Goal: Task Accomplishment & Management: Use online tool/utility

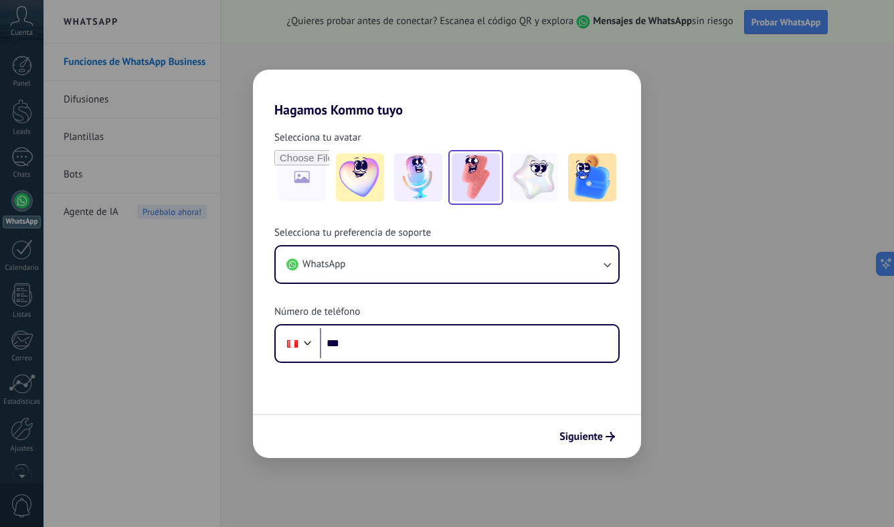
click at [479, 161] on img at bounding box center [476, 177] width 48 height 48
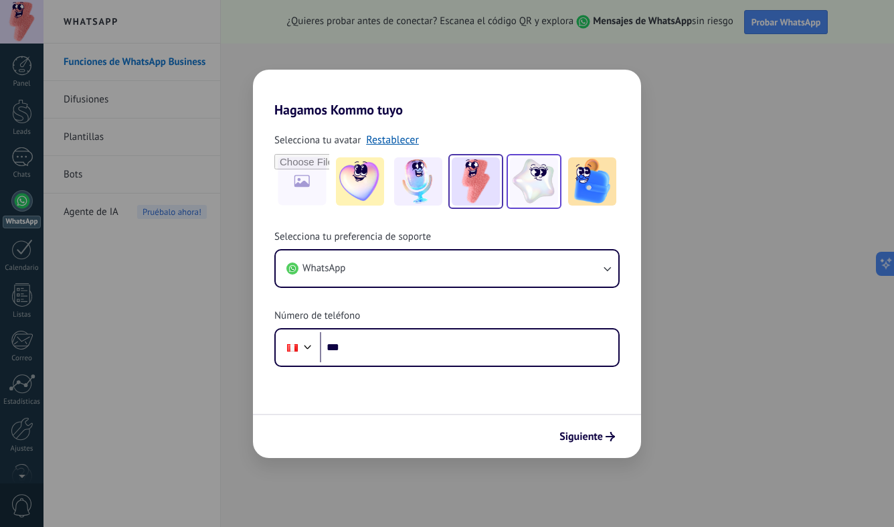
click at [532, 179] on img at bounding box center [534, 181] width 48 height 48
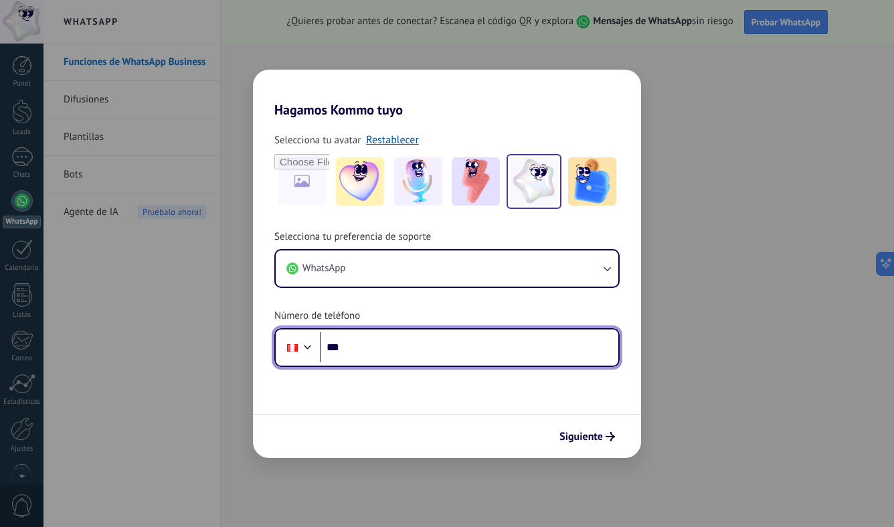
click at [392, 355] on input "***" at bounding box center [469, 347] width 299 height 31
click at [398, 347] on input "***" at bounding box center [469, 347] width 299 height 31
paste input "**********"
type input "**********"
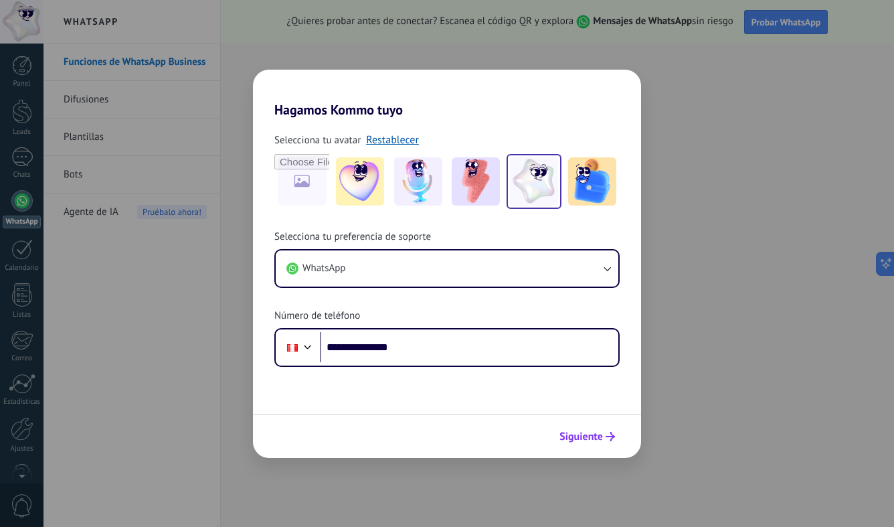
click at [588, 432] on span "Siguiente" at bounding box center [582, 436] width 44 height 9
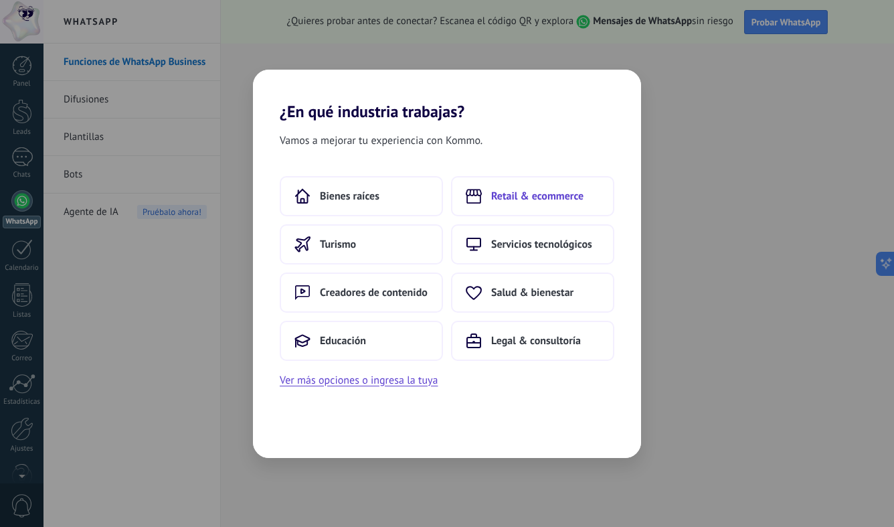
click at [584, 196] on button "Retail & ecommerce" at bounding box center [532, 196] width 163 height 40
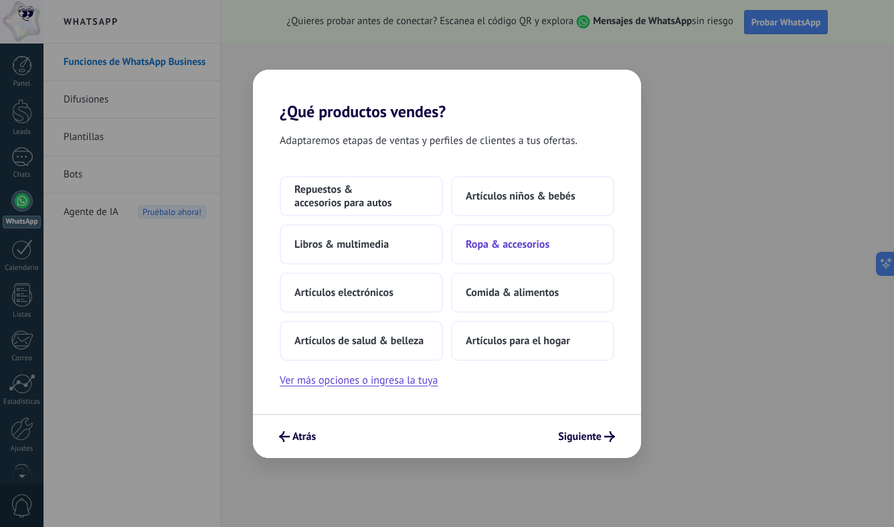
click at [560, 244] on button "Ropa & accesorios" at bounding box center [532, 244] width 163 height 40
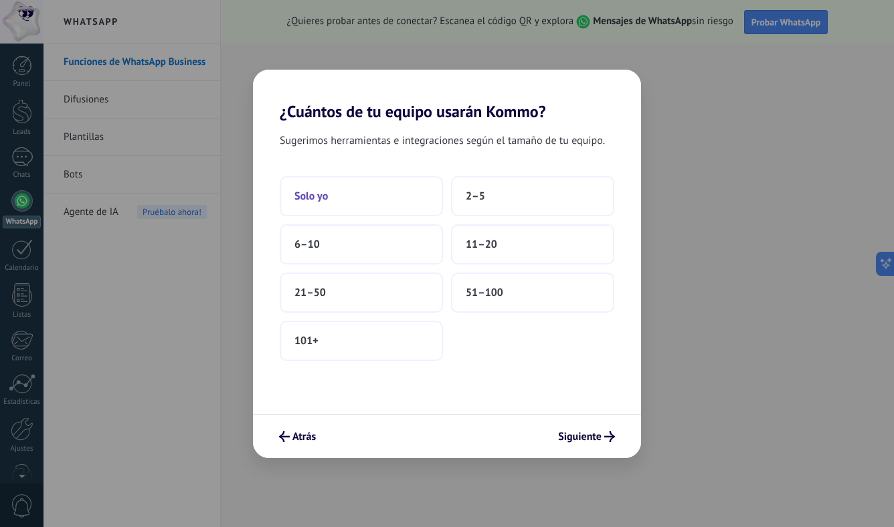
click at [420, 204] on button "Solo yo" at bounding box center [361, 196] width 163 height 40
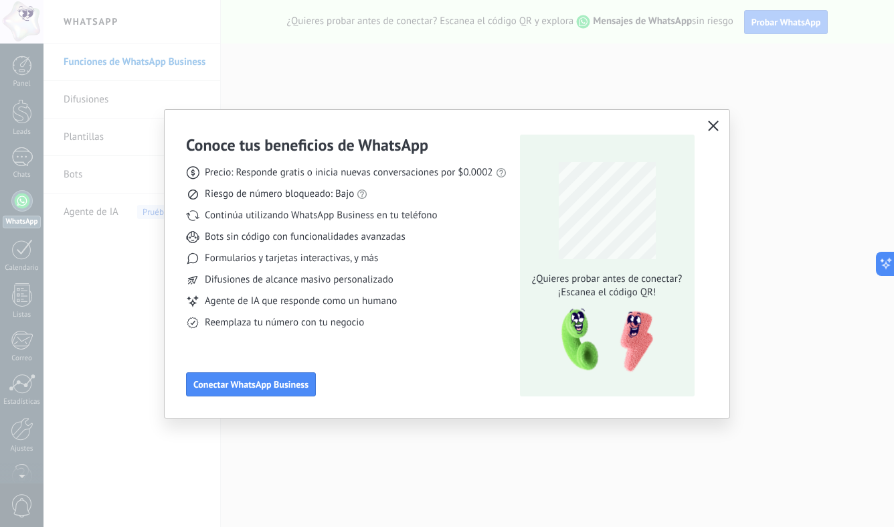
click at [716, 126] on icon "button" at bounding box center [713, 126] width 11 height 11
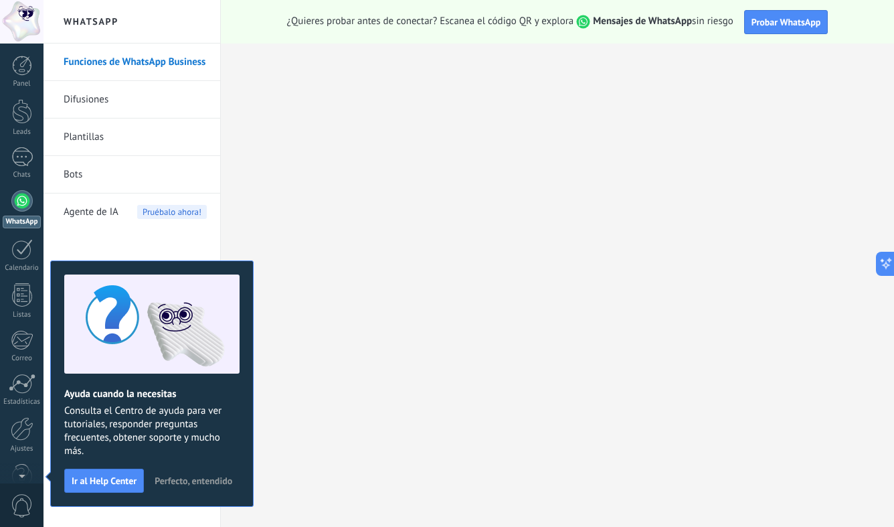
click at [21, 214] on link "WhatsApp" at bounding box center [22, 209] width 44 height 38
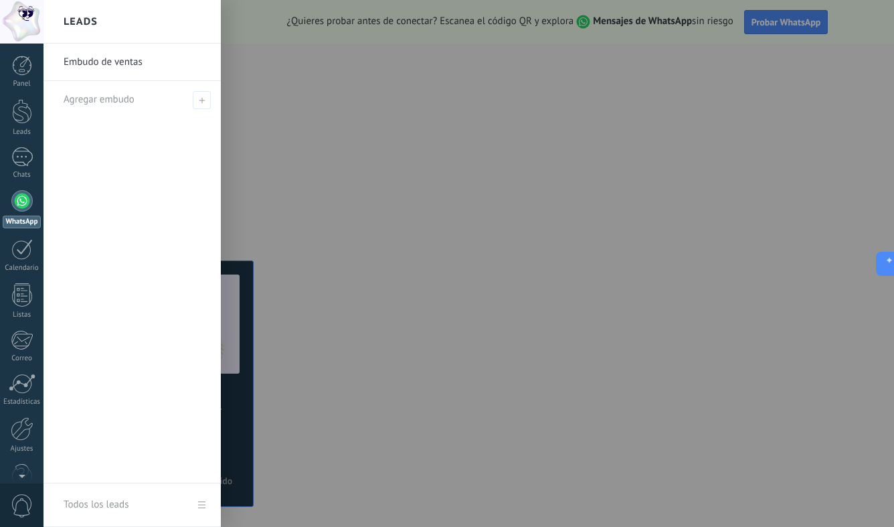
click at [524, 74] on div at bounding box center [491, 263] width 894 height 527
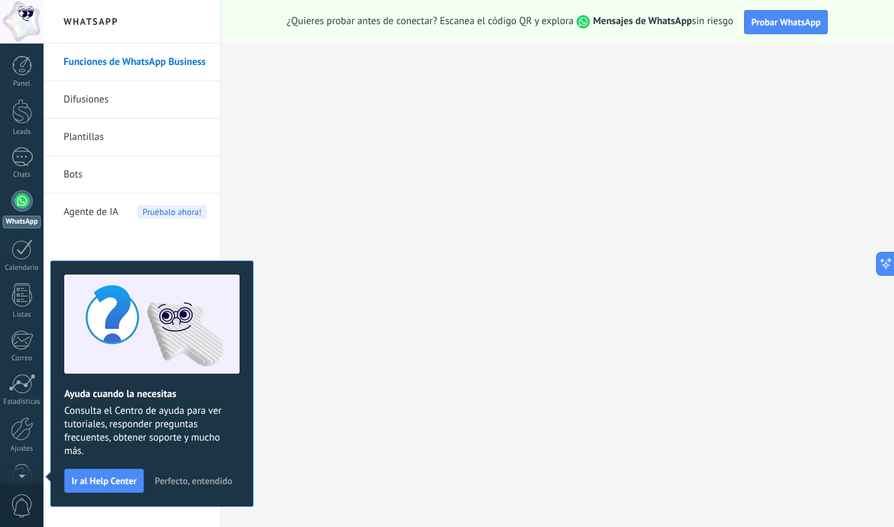
click at [606, 18] on strong "Mensajes de WhatsApp" at bounding box center [642, 21] width 99 height 13
click at [756, 22] on span "Probar WhatsApp" at bounding box center [787, 22] width 70 height 12
click at [27, 152] on div at bounding box center [21, 156] width 21 height 19
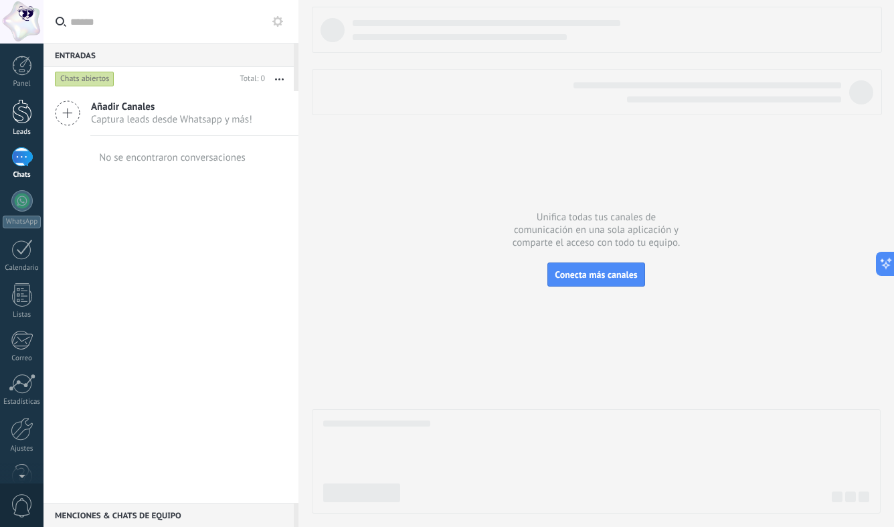
click at [11, 107] on link "Leads" at bounding box center [22, 117] width 44 height 37
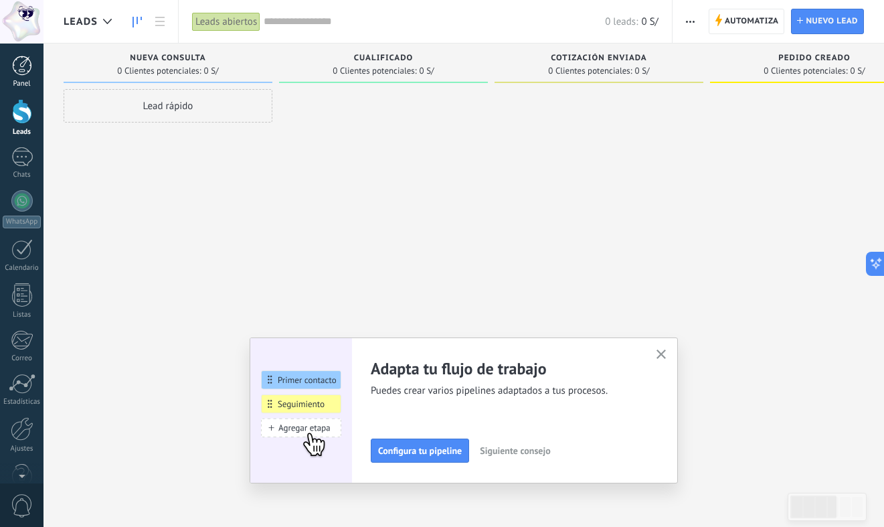
click at [25, 78] on link "Panel" at bounding box center [22, 72] width 44 height 33
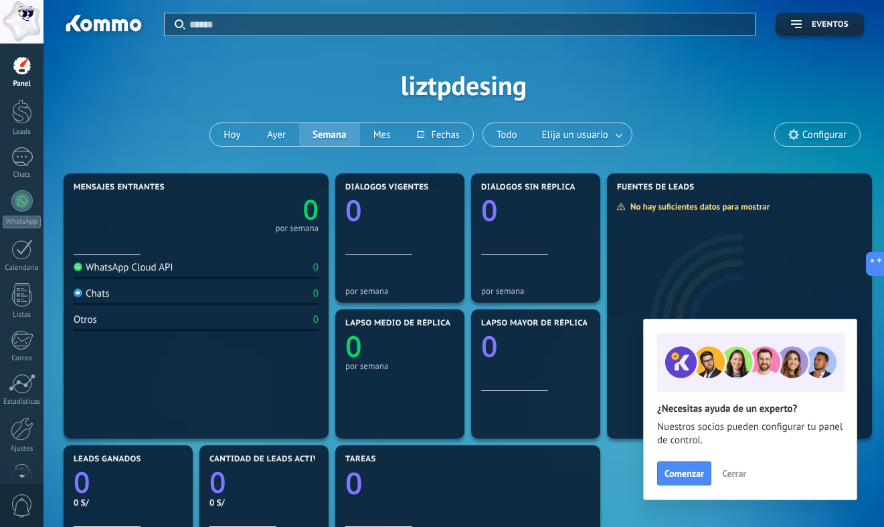
click at [745, 480] on button "Cerrar" at bounding box center [734, 473] width 36 height 20
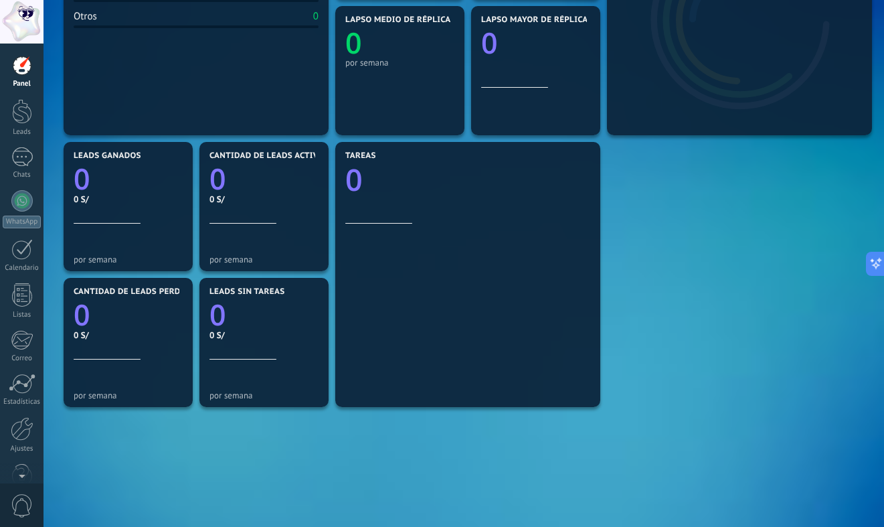
scroll to position [364, 0]
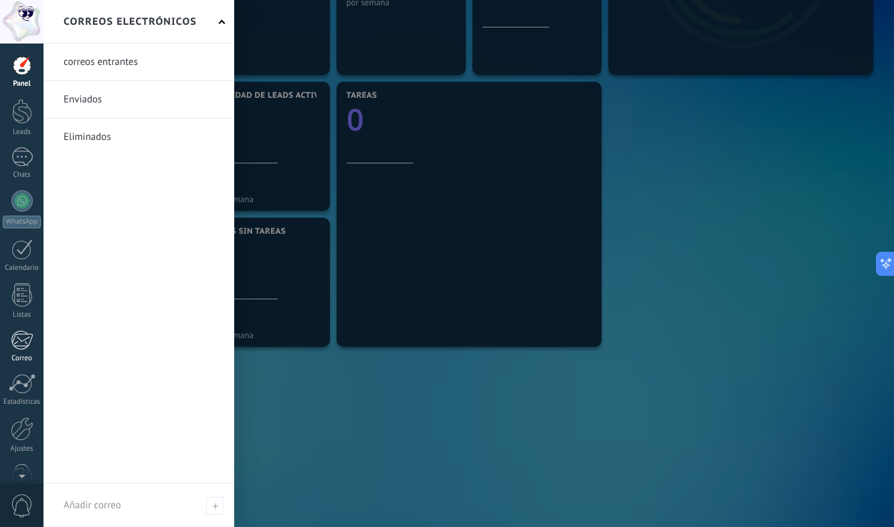
click at [26, 341] on div at bounding box center [22, 340] width 22 height 20
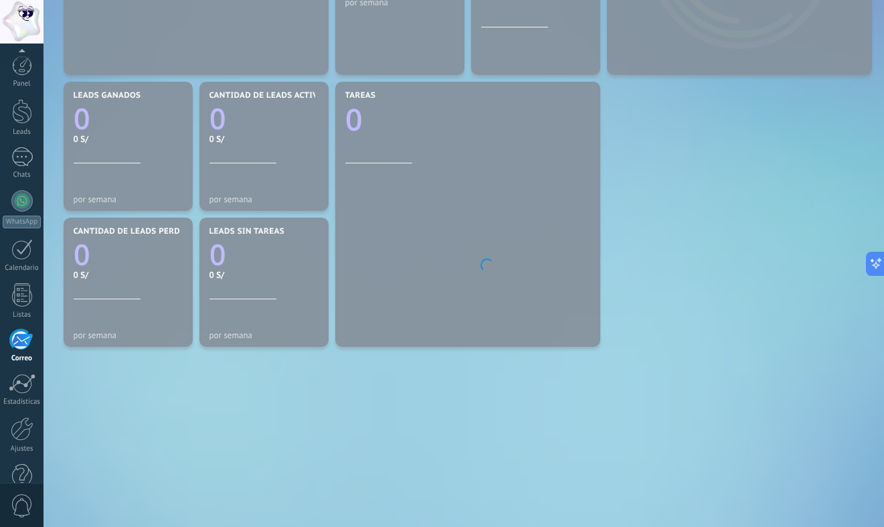
scroll to position [30, 0]
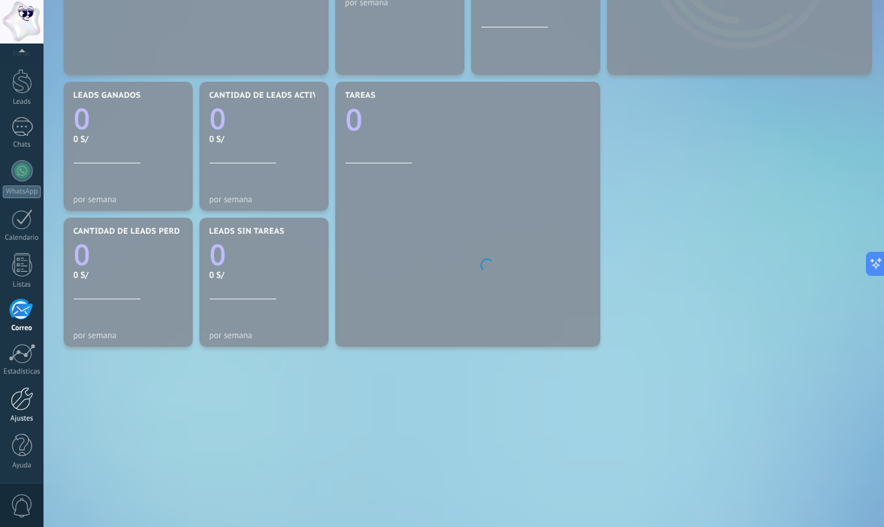
click at [23, 388] on div at bounding box center [22, 398] width 23 height 23
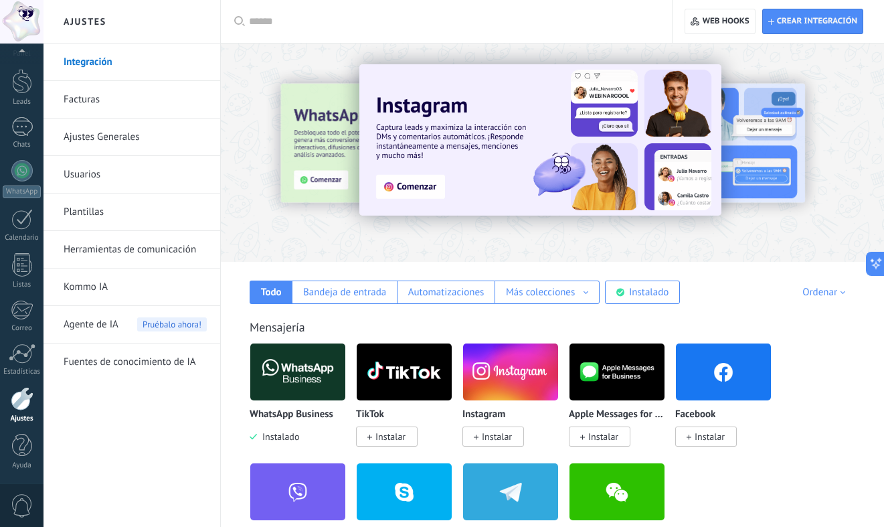
click at [416, 187] on img at bounding box center [541, 139] width 362 height 151
click at [487, 443] on span "Instalar" at bounding box center [497, 436] width 30 height 12
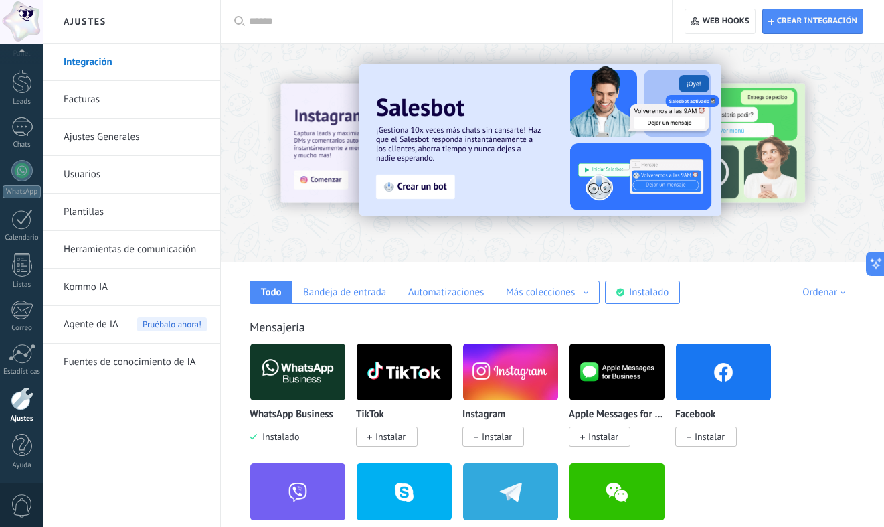
click at [510, 434] on span "Instalar" at bounding box center [497, 436] width 30 height 12
click at [24, 169] on div at bounding box center [21, 170] width 21 height 21
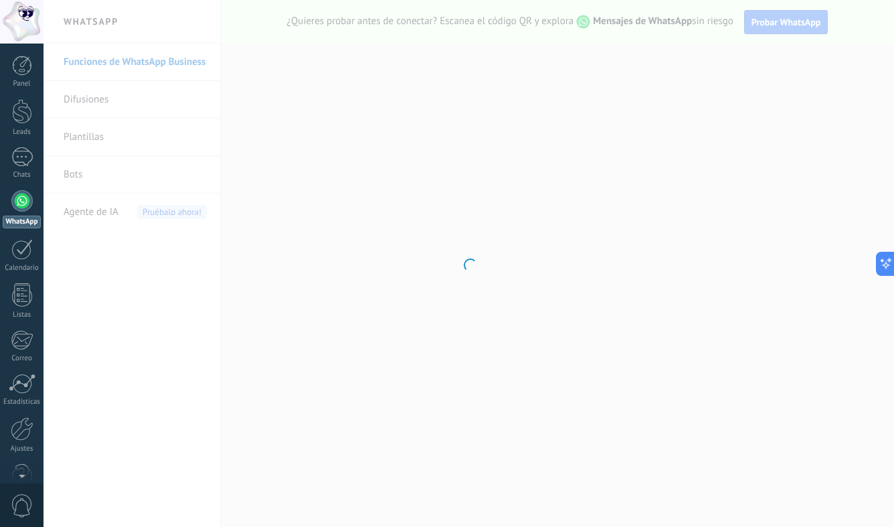
click at [635, 331] on div at bounding box center [469, 263] width 851 height 527
click at [623, 101] on div at bounding box center [469, 263] width 851 height 527
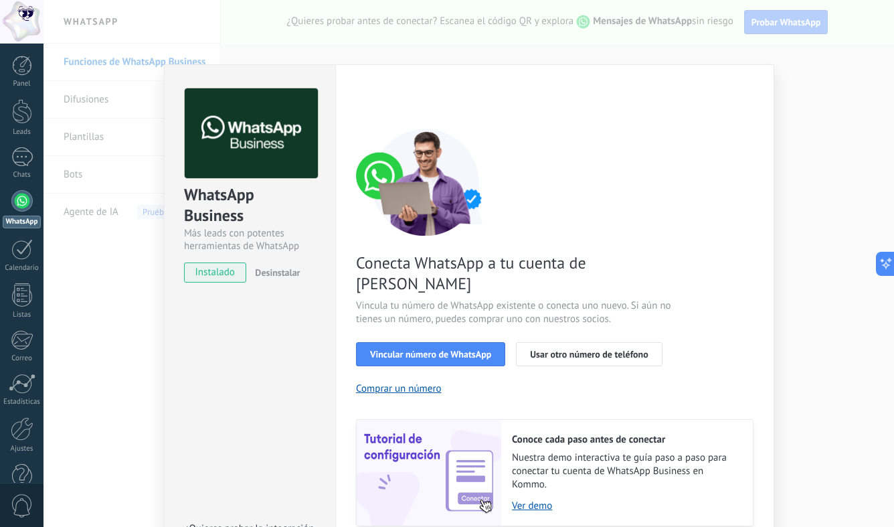
scroll to position [34, 0]
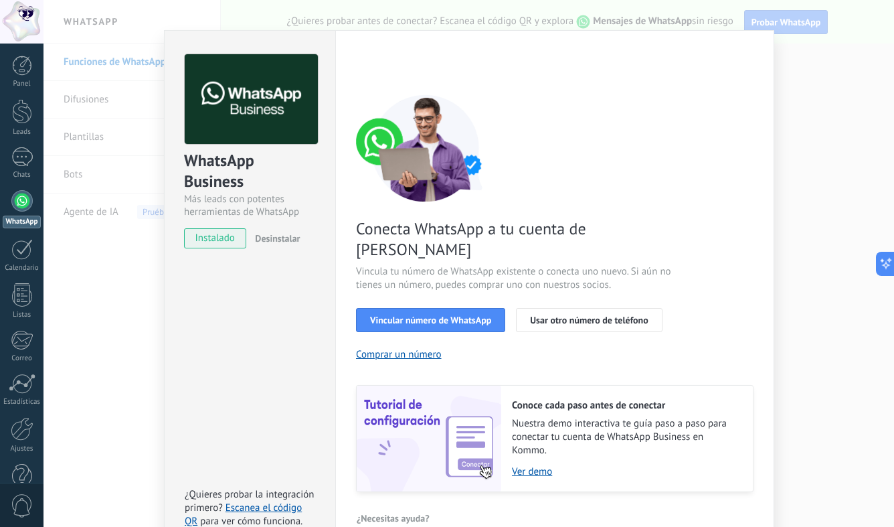
click at [807, 58] on div "WhatsApp Business Más leads con potentes herramientas de WhatsApp instalado Des…" at bounding box center [469, 263] width 851 height 527
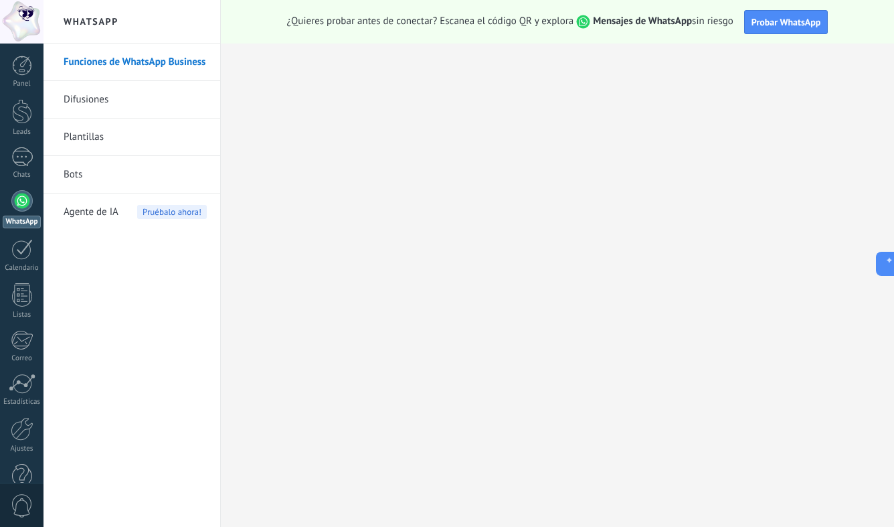
scroll to position [90, 0]
